Goal: Information Seeking & Learning: Compare options

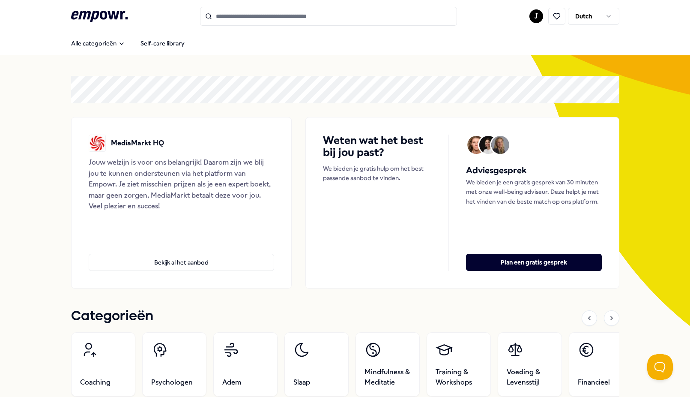
click at [591, 16] on html ".empowr-logo_svg__cls-1{fill:#03032f} J Dutch Alle categorieën Self-care librar…" at bounding box center [345, 198] width 690 height 397
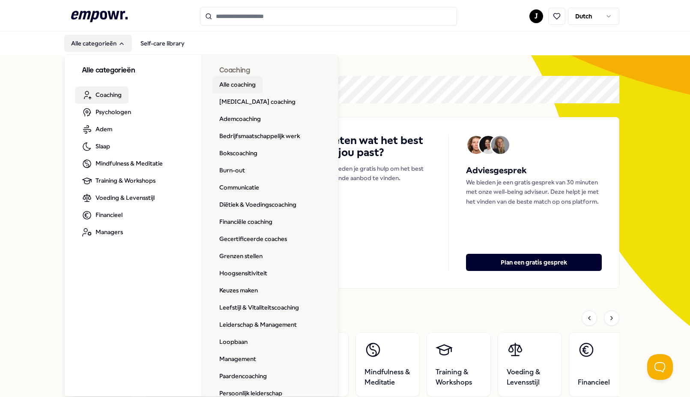
click at [236, 84] on link "Alle coaching" at bounding box center [237, 84] width 50 height 17
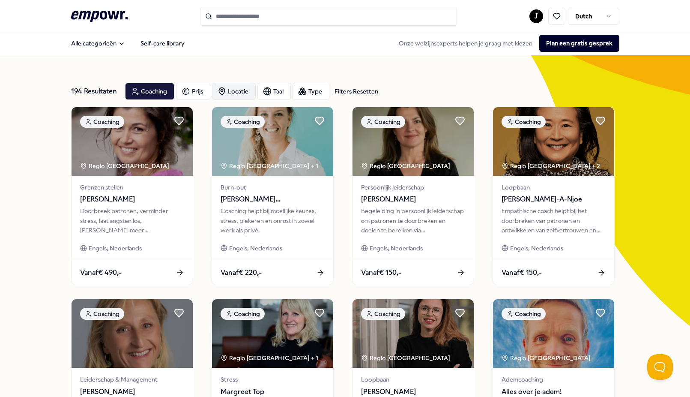
click at [242, 92] on div "Locatie" at bounding box center [234, 91] width 44 height 17
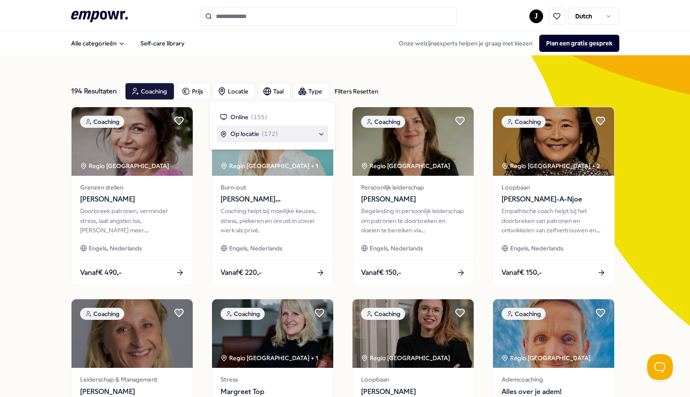
click at [270, 134] on span "( 172 )" at bounding box center [270, 133] width 16 height 9
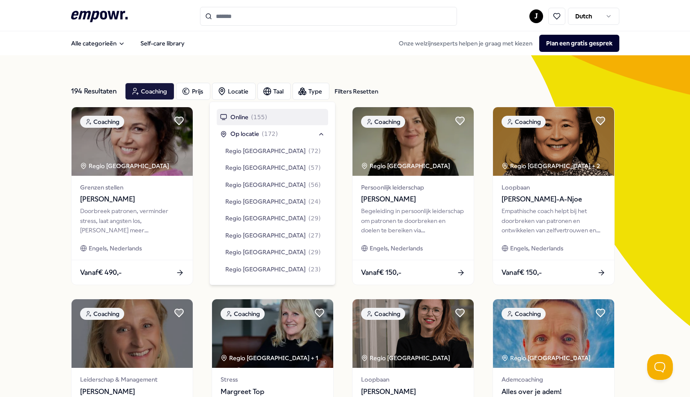
click at [197, 70] on div "194 Resultaten Filters Resetten Coaching [PERSON_NAME] Taal Type Filters Resett…" at bounding box center [345, 389] width 548 height 669
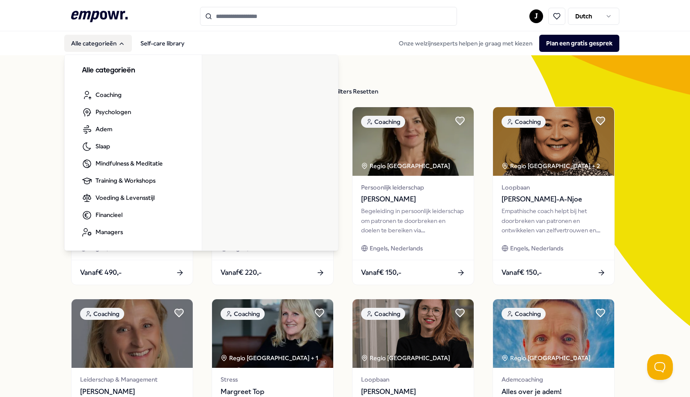
click at [110, 48] on button "Alle categorieën" at bounding box center [98, 43] width 68 height 17
click at [112, 43] on button "Alle categorieën" at bounding box center [98, 43] width 68 height 17
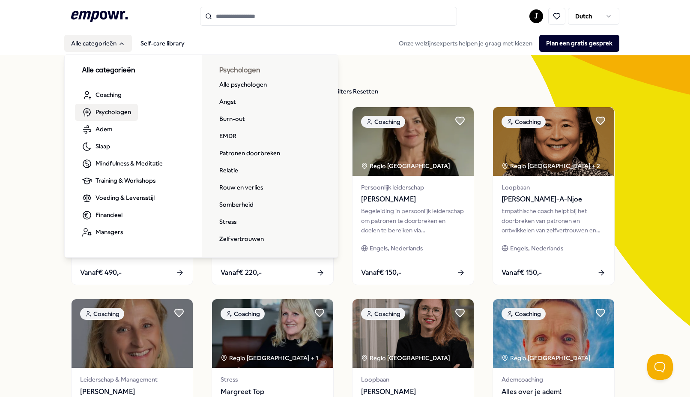
click at [121, 114] on span "Psychologen" at bounding box center [114, 111] width 36 height 9
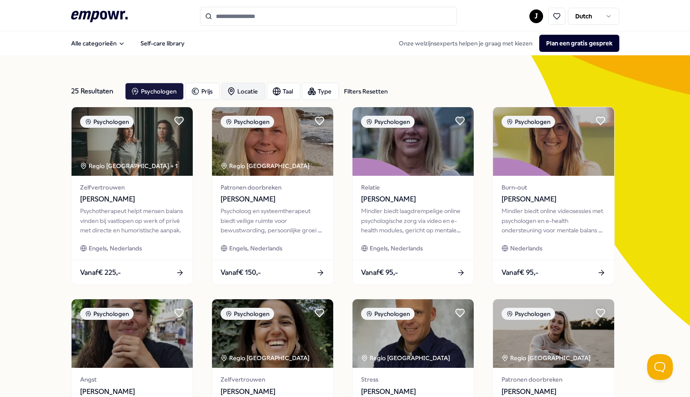
click at [248, 90] on div "Locatie" at bounding box center [243, 91] width 44 height 17
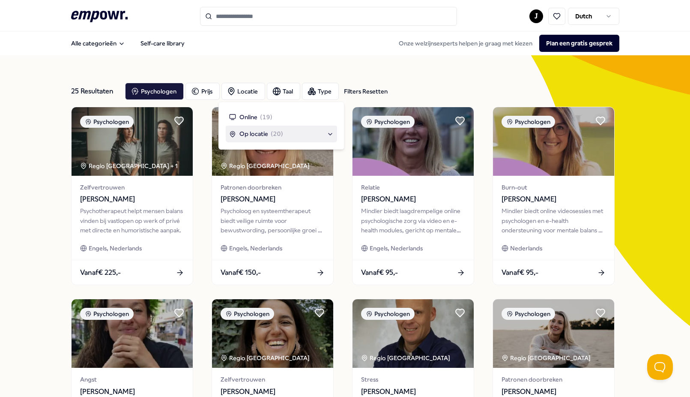
click at [256, 130] on span "Op locatie" at bounding box center [253, 133] width 29 height 9
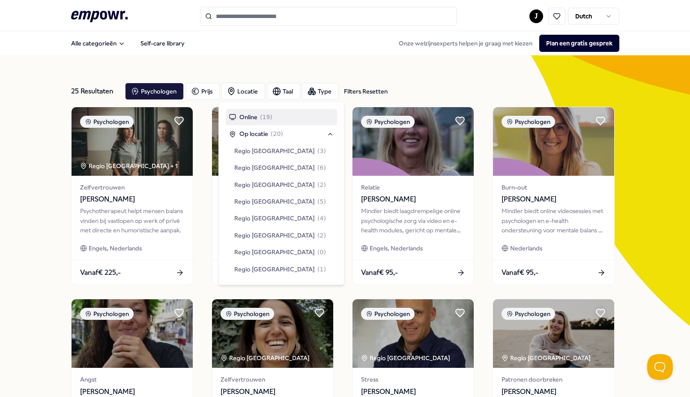
click at [238, 69] on div "25 Resultaten Filters Resetten Psychologen [PERSON_NAME] Taal Type Filters Rese…" at bounding box center [345, 389] width 548 height 669
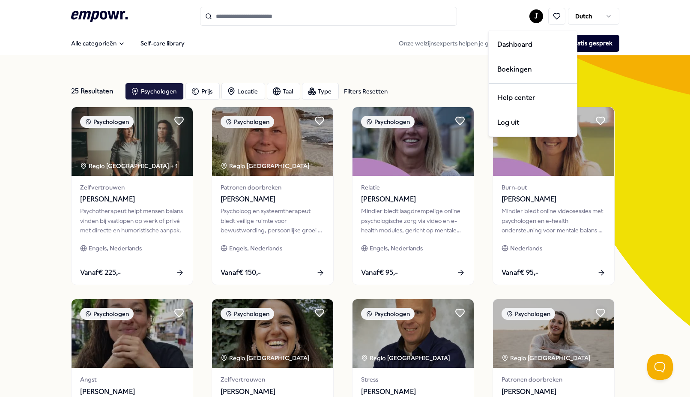
click at [533, 15] on html ".empowr-logo_svg__cls-1{fill:#03032f} J Dutch Alle categorieën Self-care librar…" at bounding box center [345, 198] width 690 height 397
click at [511, 45] on div "Dashboard" at bounding box center [533, 44] width 85 height 25
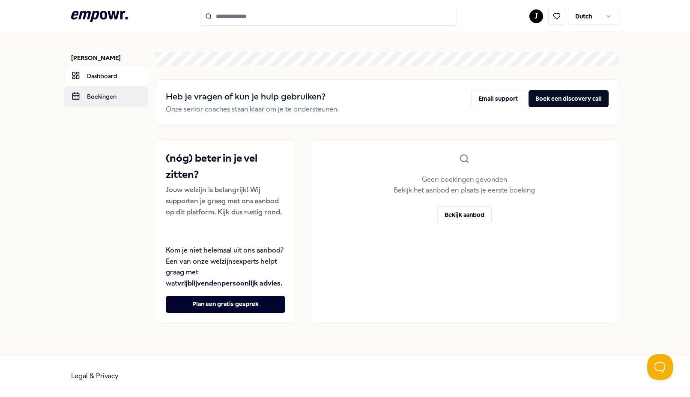
click at [101, 99] on link "Boekingen" at bounding box center [106, 96] width 84 height 21
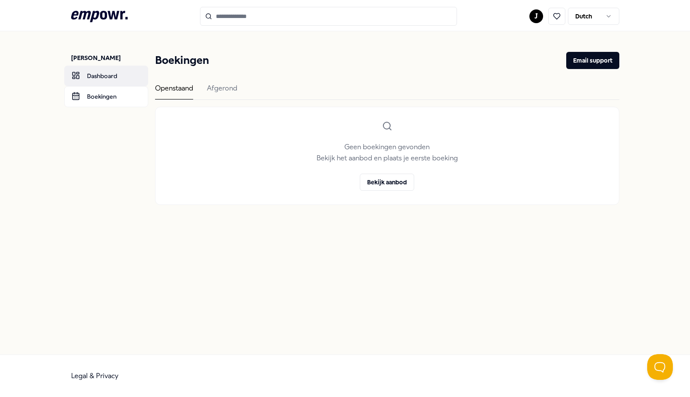
click at [97, 79] on link "Dashboard" at bounding box center [106, 76] width 84 height 21
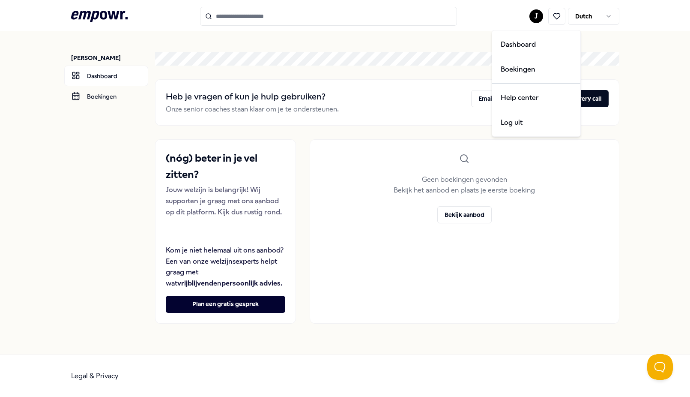
click at [533, 16] on html ".empowr-logo_svg__cls-1{fill:#03032f} [PERSON_NAME] Dashboard Boekingen Heb je …" at bounding box center [345, 198] width 690 height 397
click at [424, 56] on html ".empowr-logo_svg__cls-1{fill:#03032f} [PERSON_NAME] Dashboard Boekingen Heb je …" at bounding box center [345, 198] width 690 height 397
click at [97, 12] on icon at bounding box center [99, 16] width 57 height 11
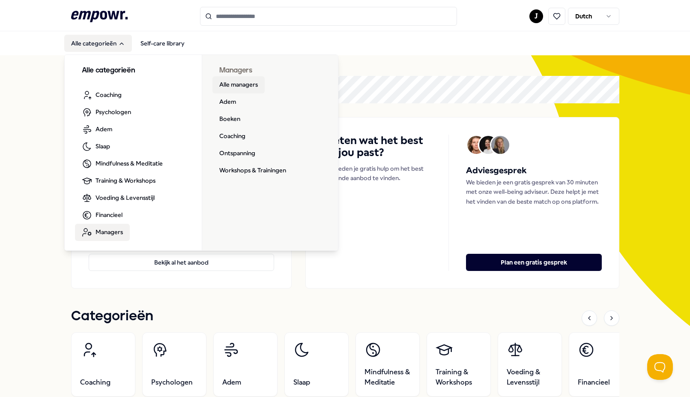
click at [233, 85] on link "Alle managers" at bounding box center [238, 84] width 52 height 17
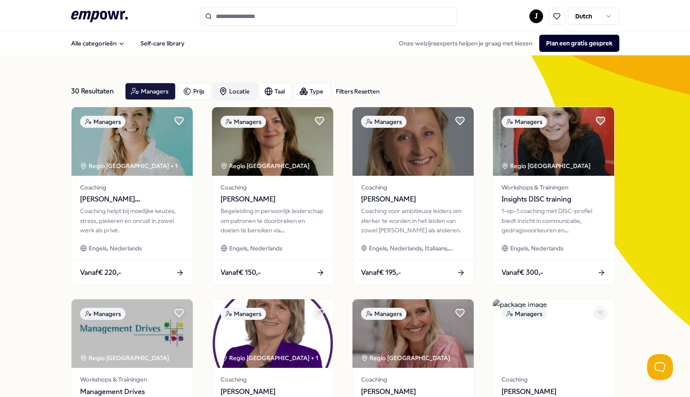
click at [234, 91] on div "Locatie" at bounding box center [235, 91] width 44 height 17
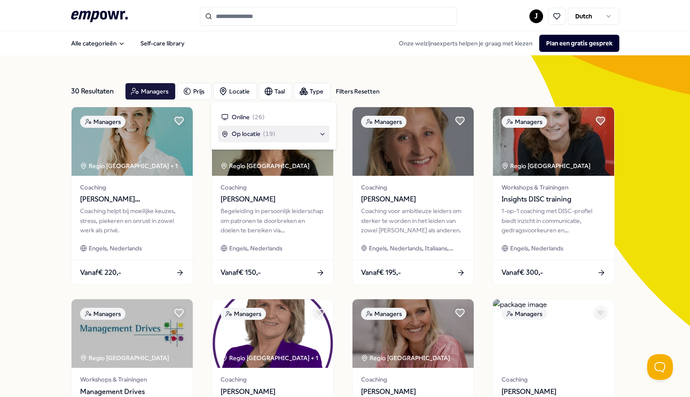
click at [250, 135] on span "Op locatie" at bounding box center [246, 133] width 29 height 9
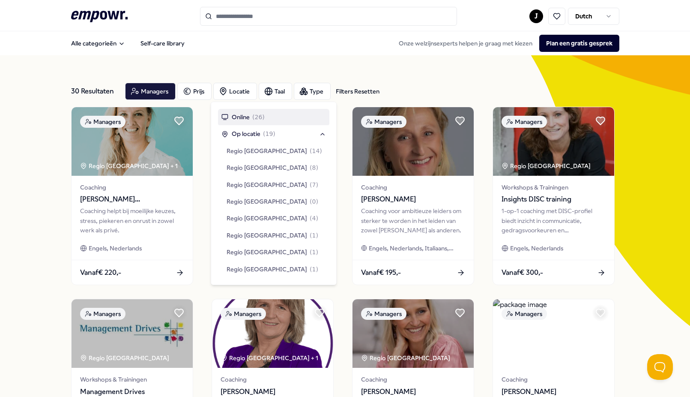
click at [235, 61] on div "30 Resultaten Filters Resetten Managers Prijs Locatie Taal Type Filters Resette…" at bounding box center [345, 389] width 548 height 669
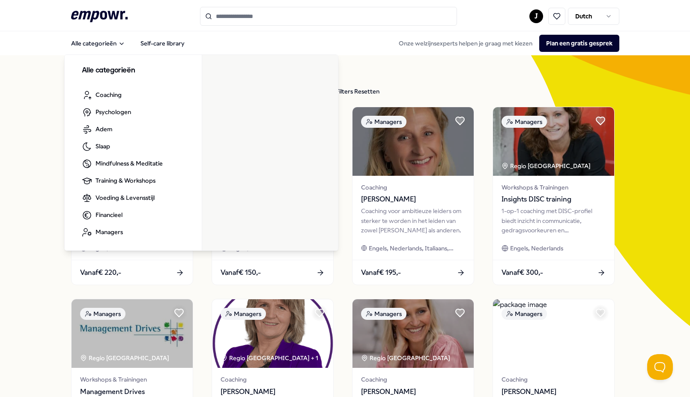
click at [92, 14] on icon ".empowr-logo_svg__cls-1{fill:#03032f}" at bounding box center [99, 17] width 57 height 16
